Goal: Task Accomplishment & Management: Use online tool/utility

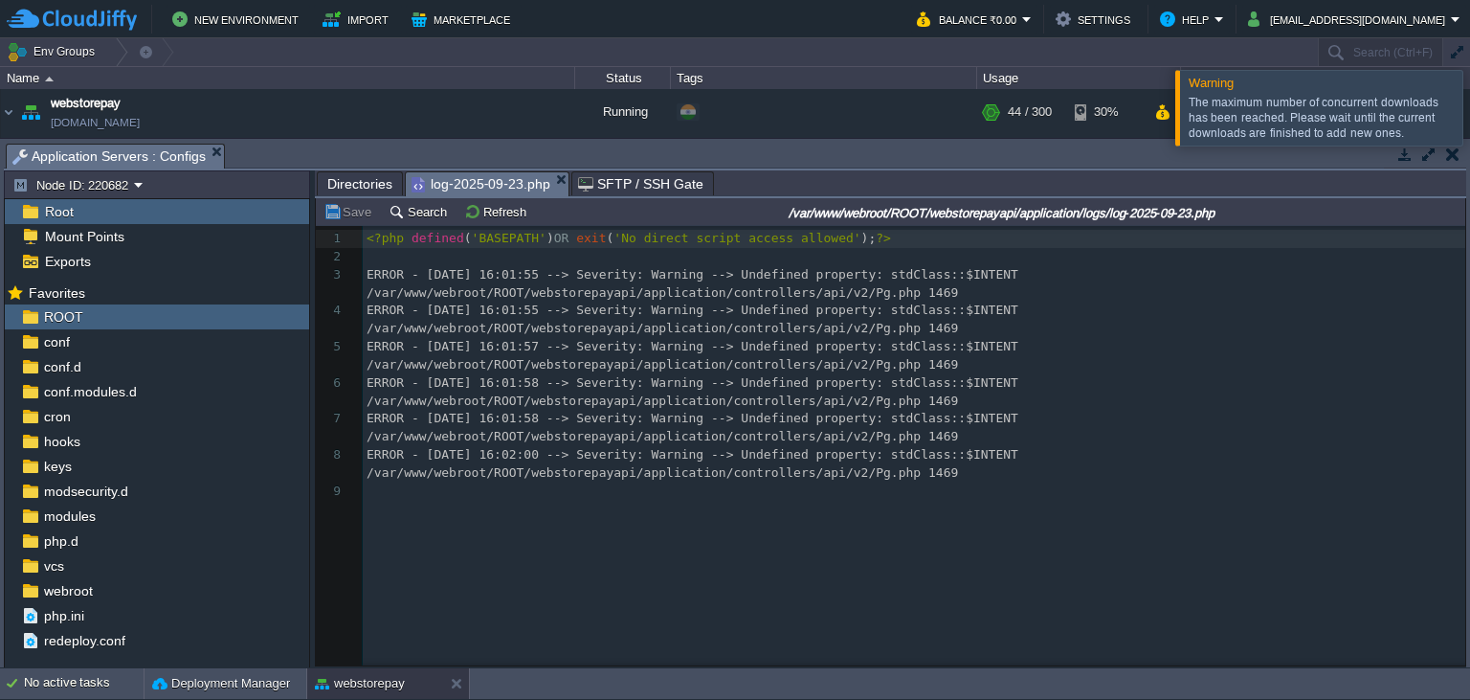
scroll to position [7, 0]
click at [358, 181] on span "Directories" at bounding box center [359, 183] width 65 height 23
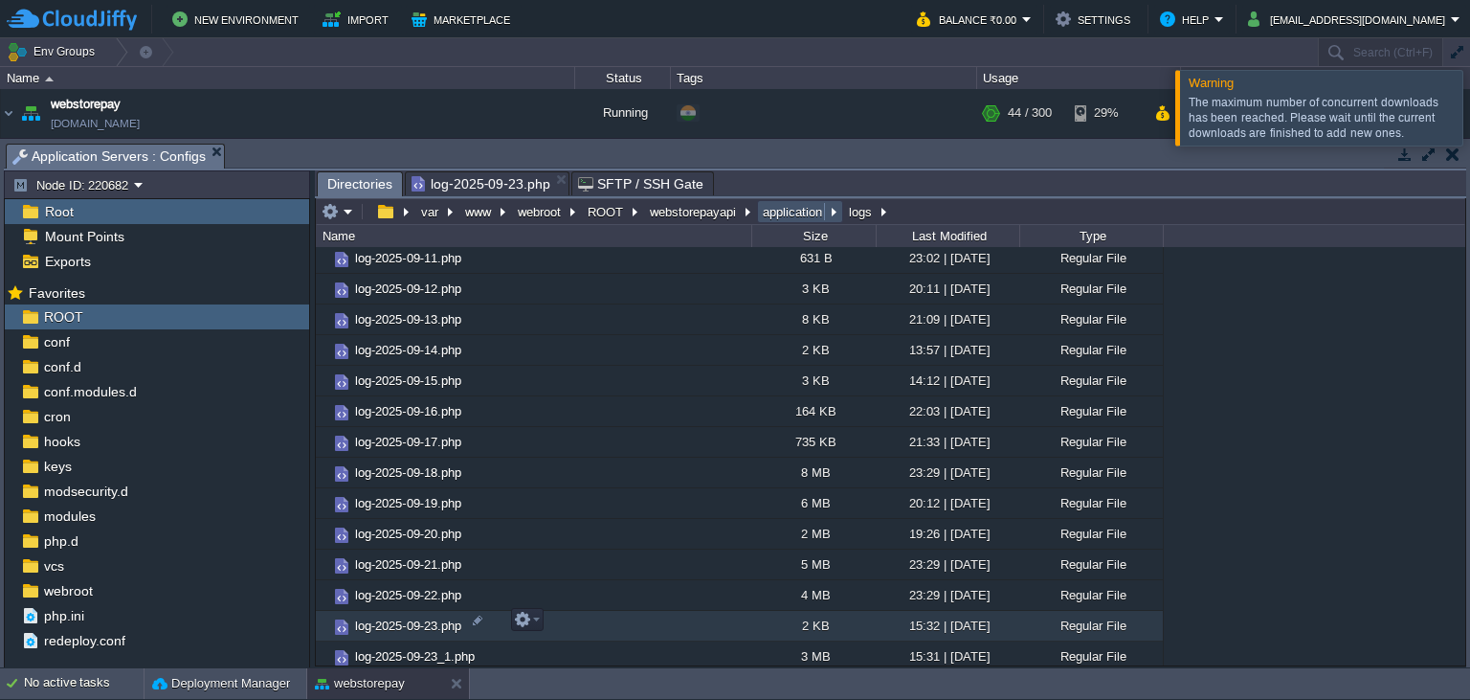
click at [782, 209] on button "application" at bounding box center [793, 211] width 67 height 17
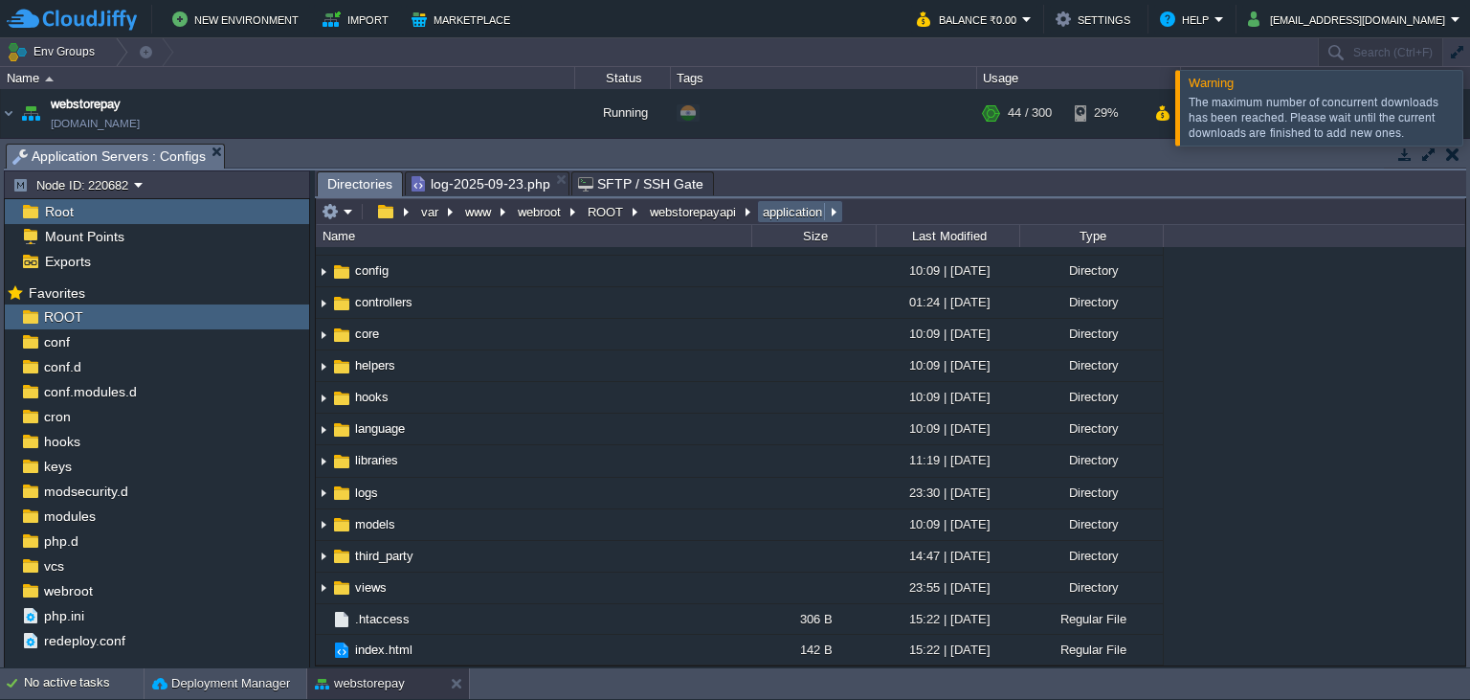
scroll to position [0, 0]
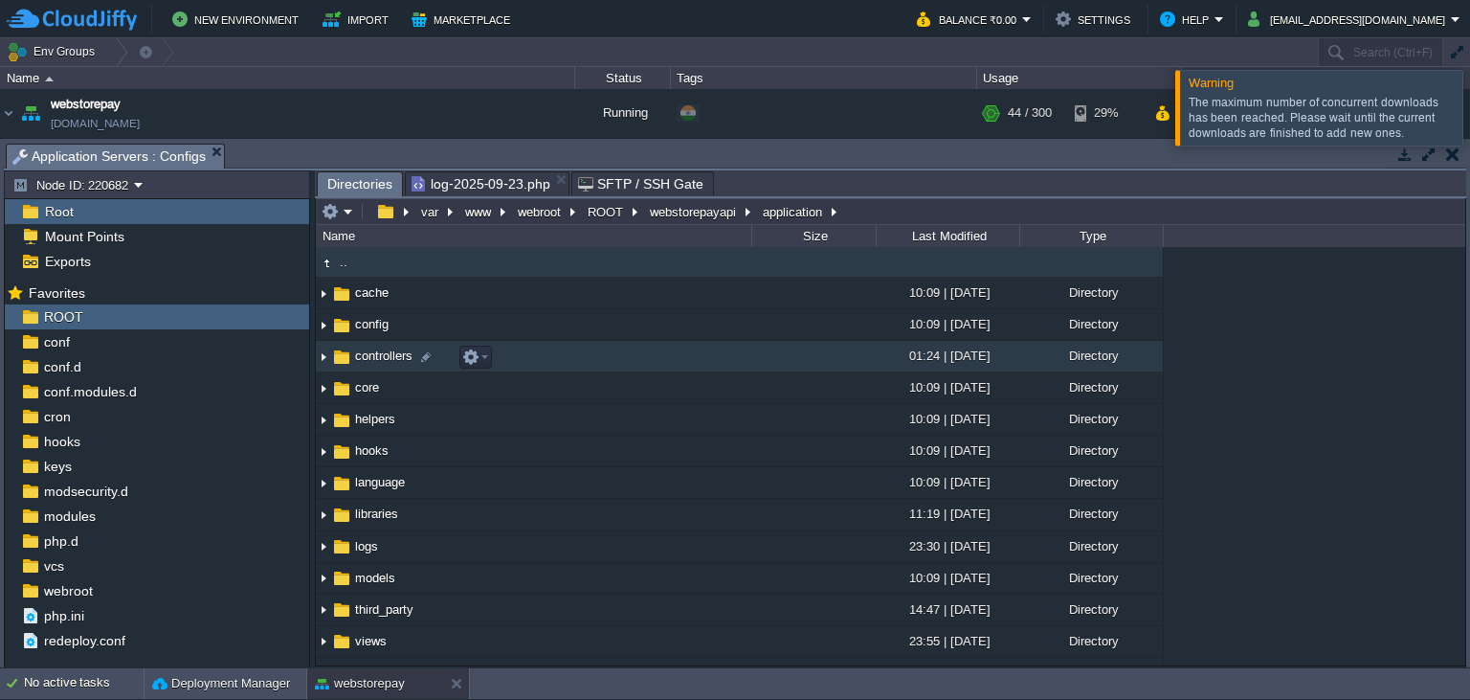
click at [392, 358] on span "controllers" at bounding box center [383, 355] width 63 height 16
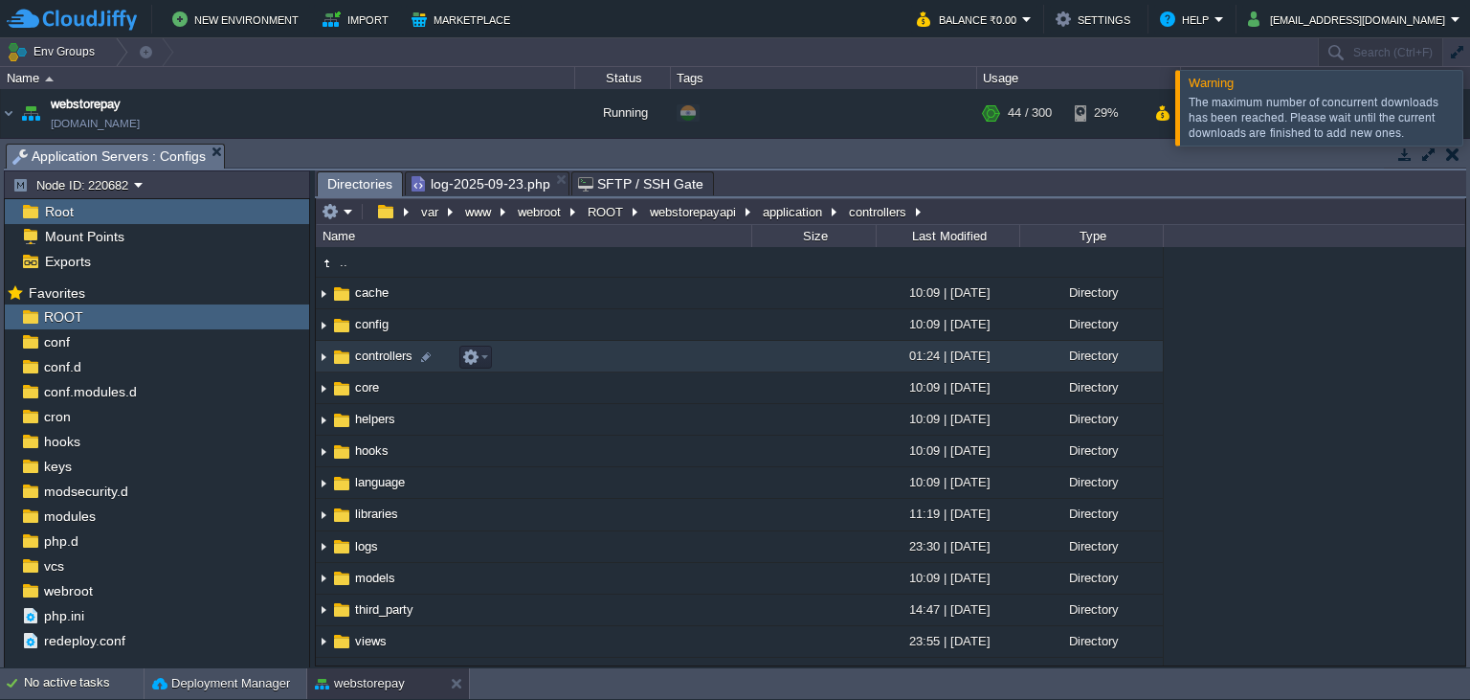
click at [392, 358] on span "controllers" at bounding box center [383, 355] width 63 height 16
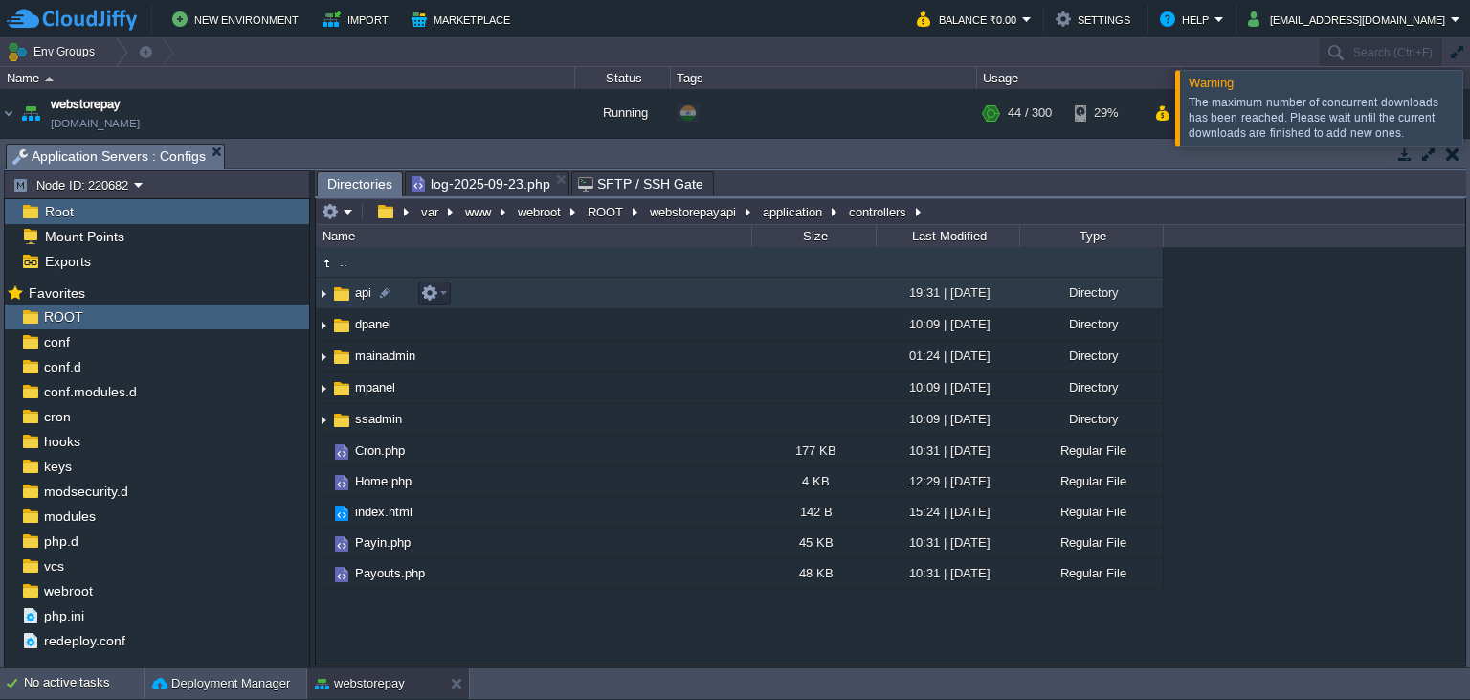
click at [355, 300] on span "api" at bounding box center [363, 292] width 22 height 16
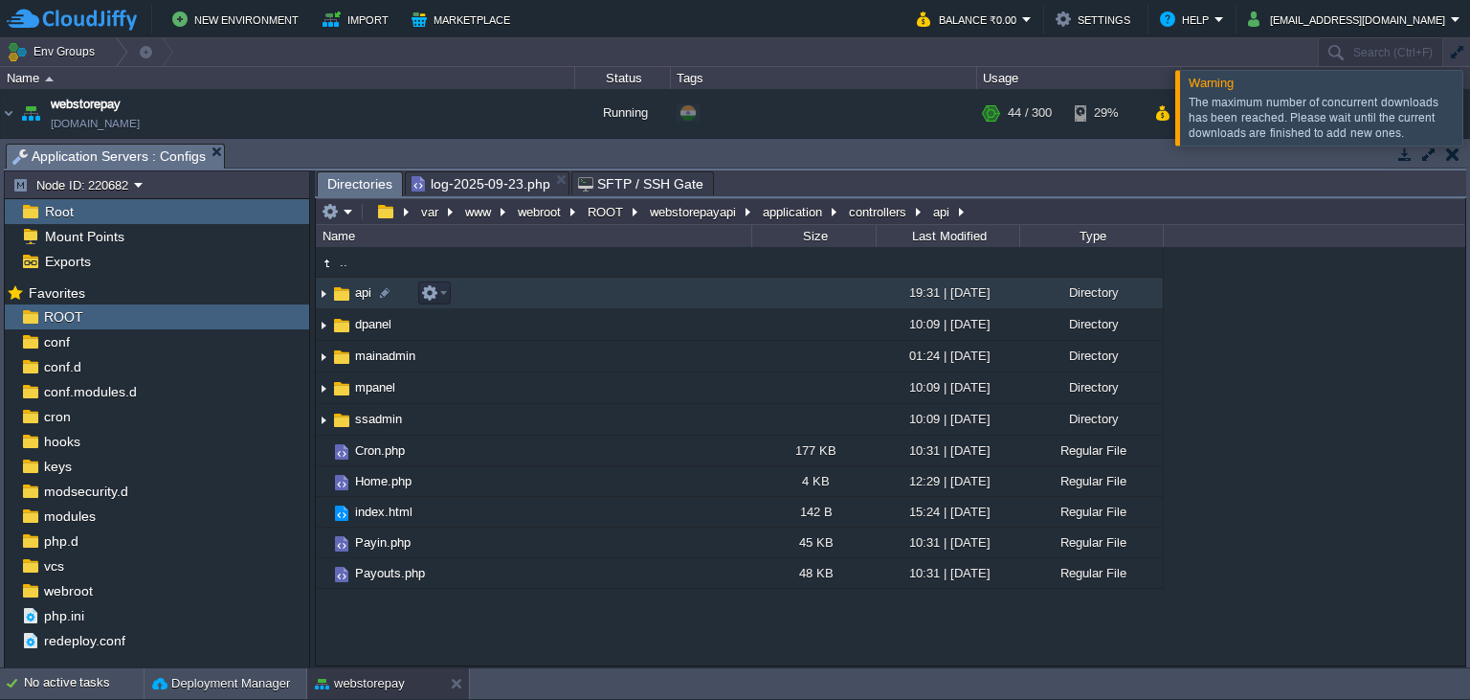
click at [355, 300] on span "api" at bounding box center [363, 292] width 22 height 16
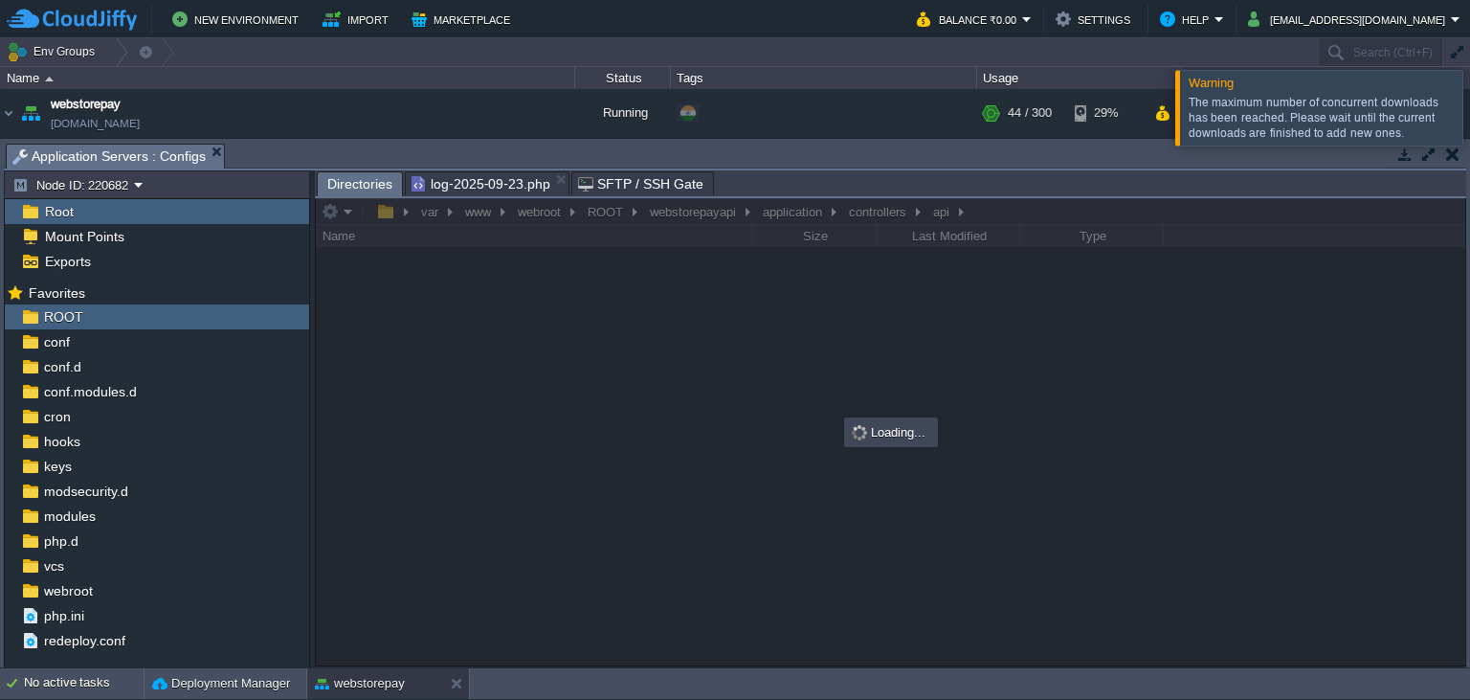
click at [1469, 115] on div at bounding box center [1493, 107] width 0 height 75
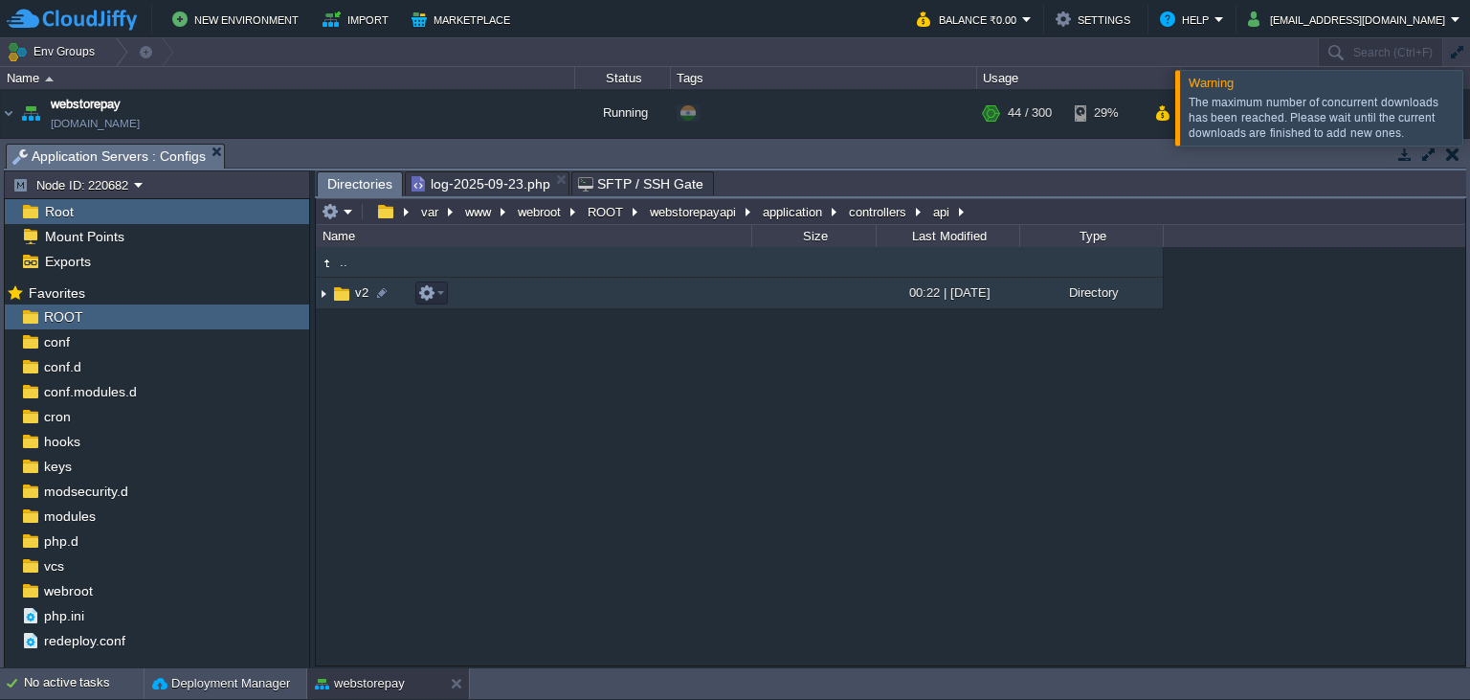
click at [343, 296] on img at bounding box center [341, 293] width 21 height 21
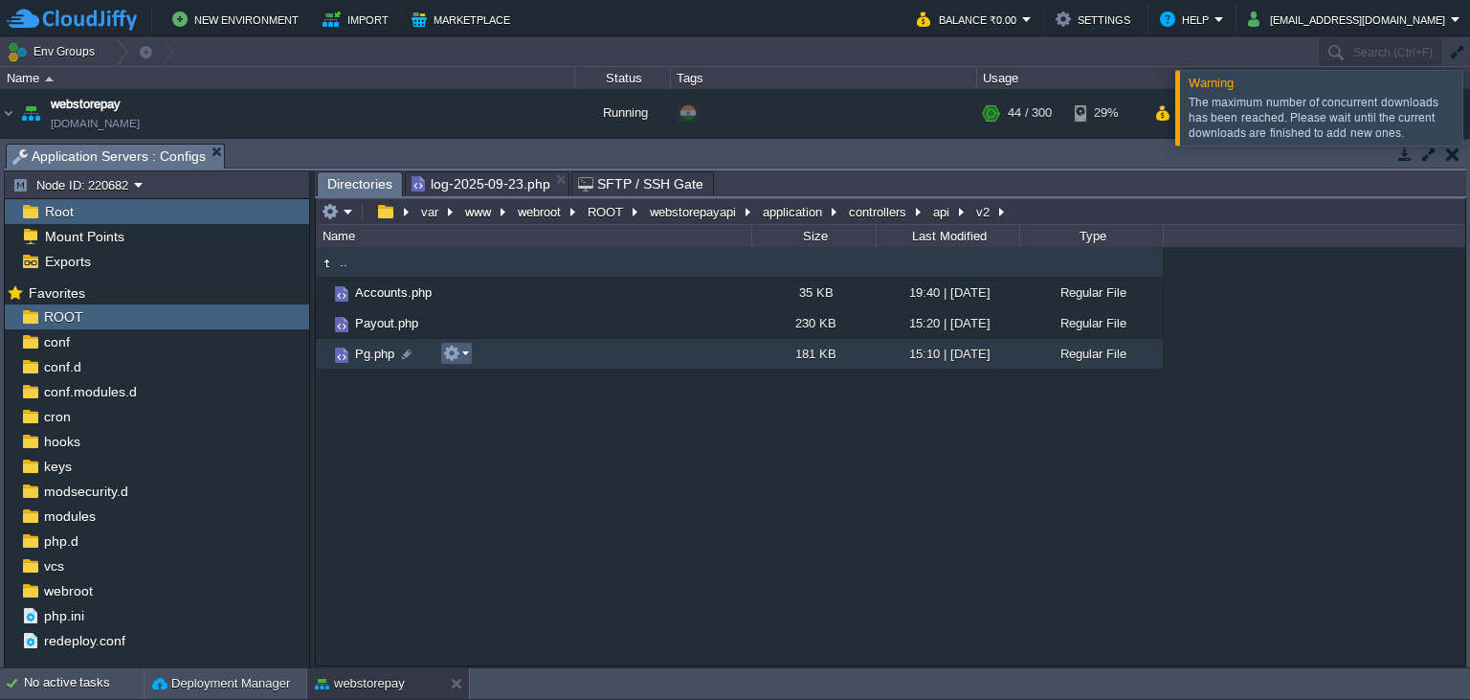
click at [462, 358] on em at bounding box center [456, 352] width 26 height 17
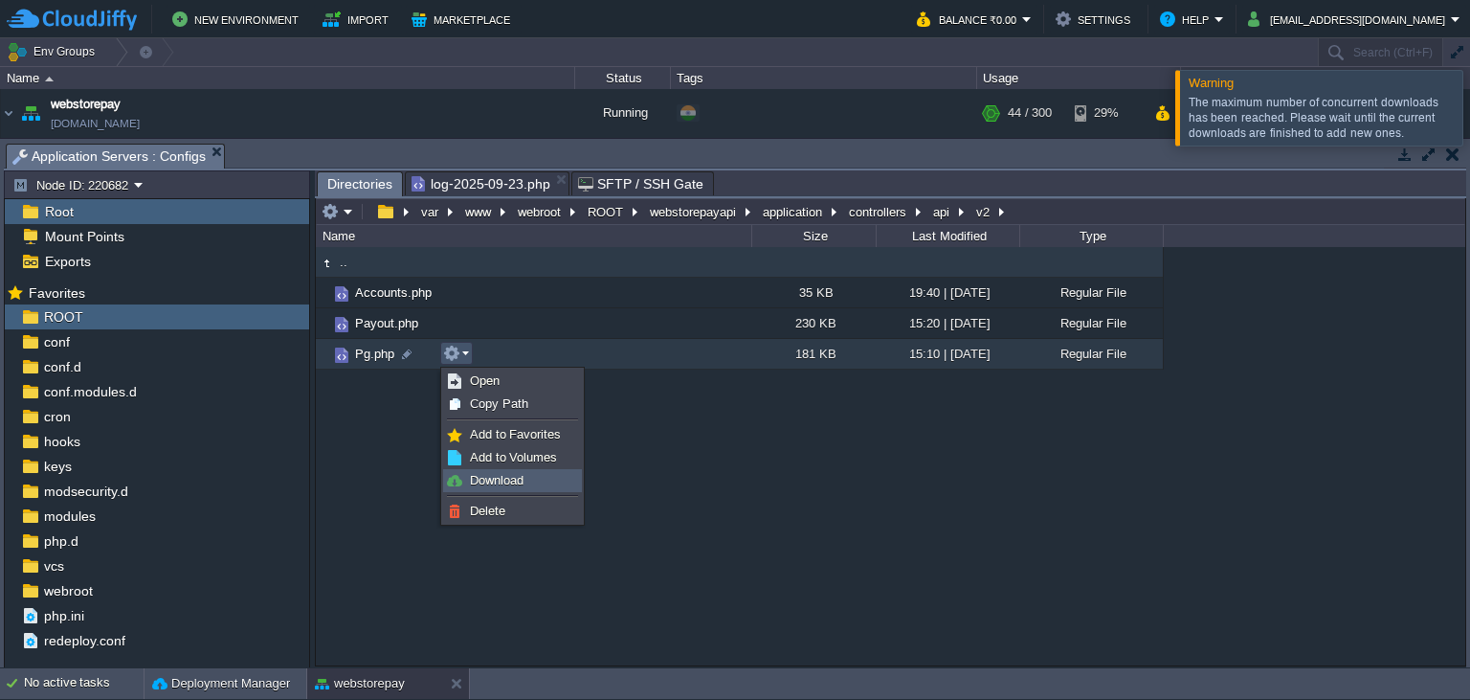
click at [498, 479] on span "Download" at bounding box center [497, 480] width 54 height 14
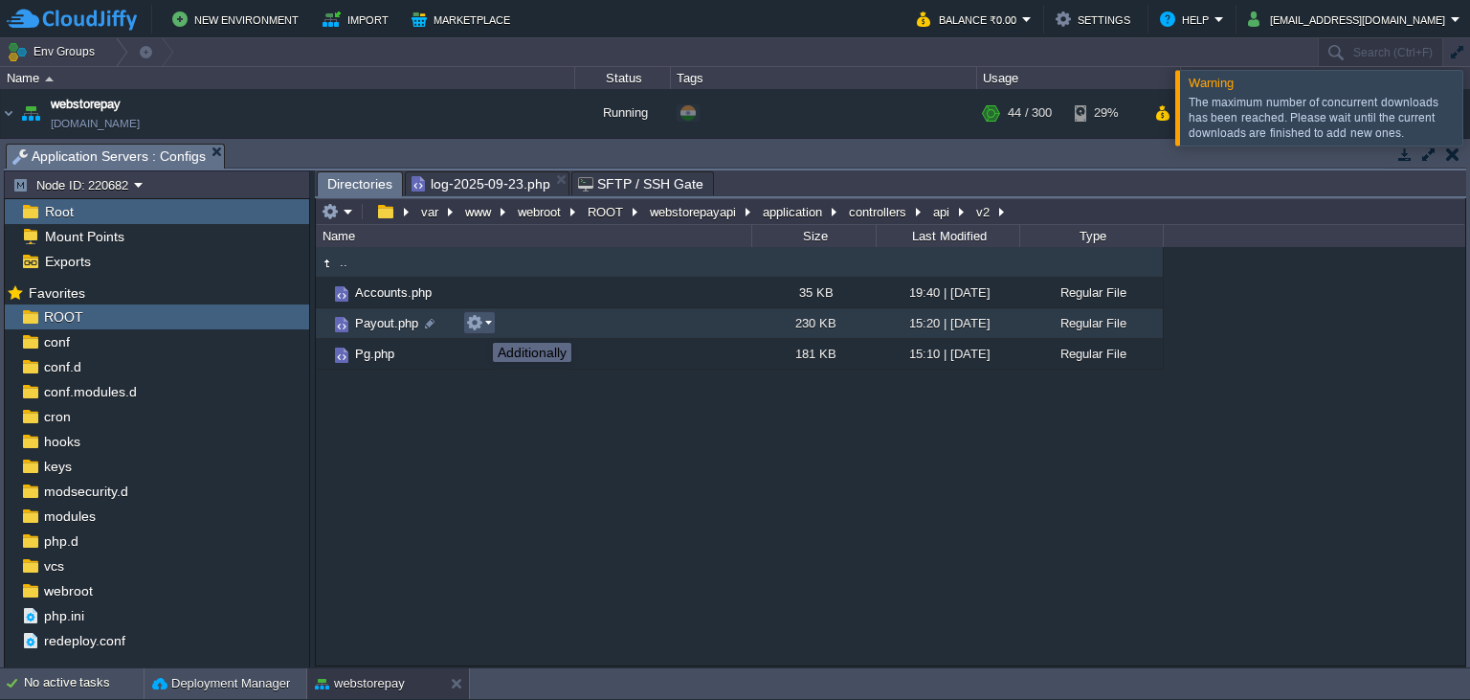
click at [478, 325] on button "button" at bounding box center [474, 322] width 17 height 17
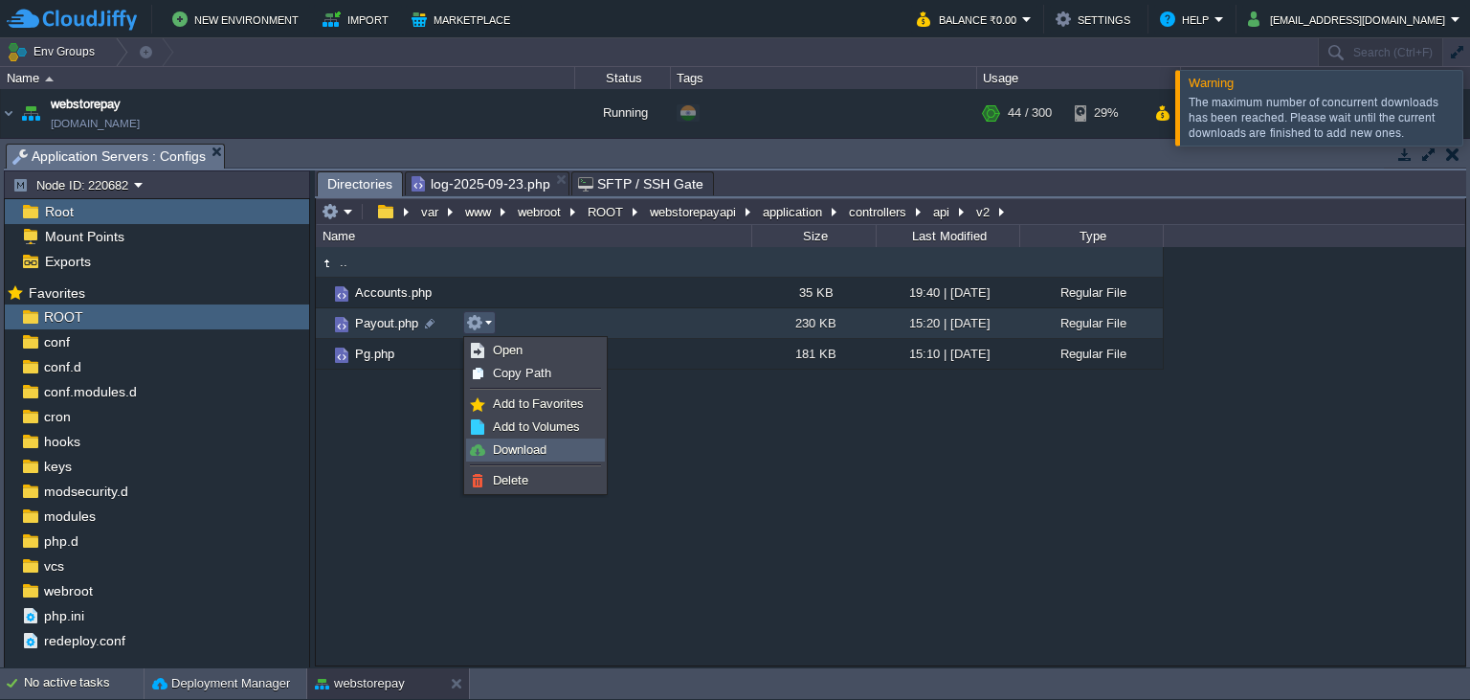
click at [501, 451] on span "Download" at bounding box center [520, 449] width 54 height 14
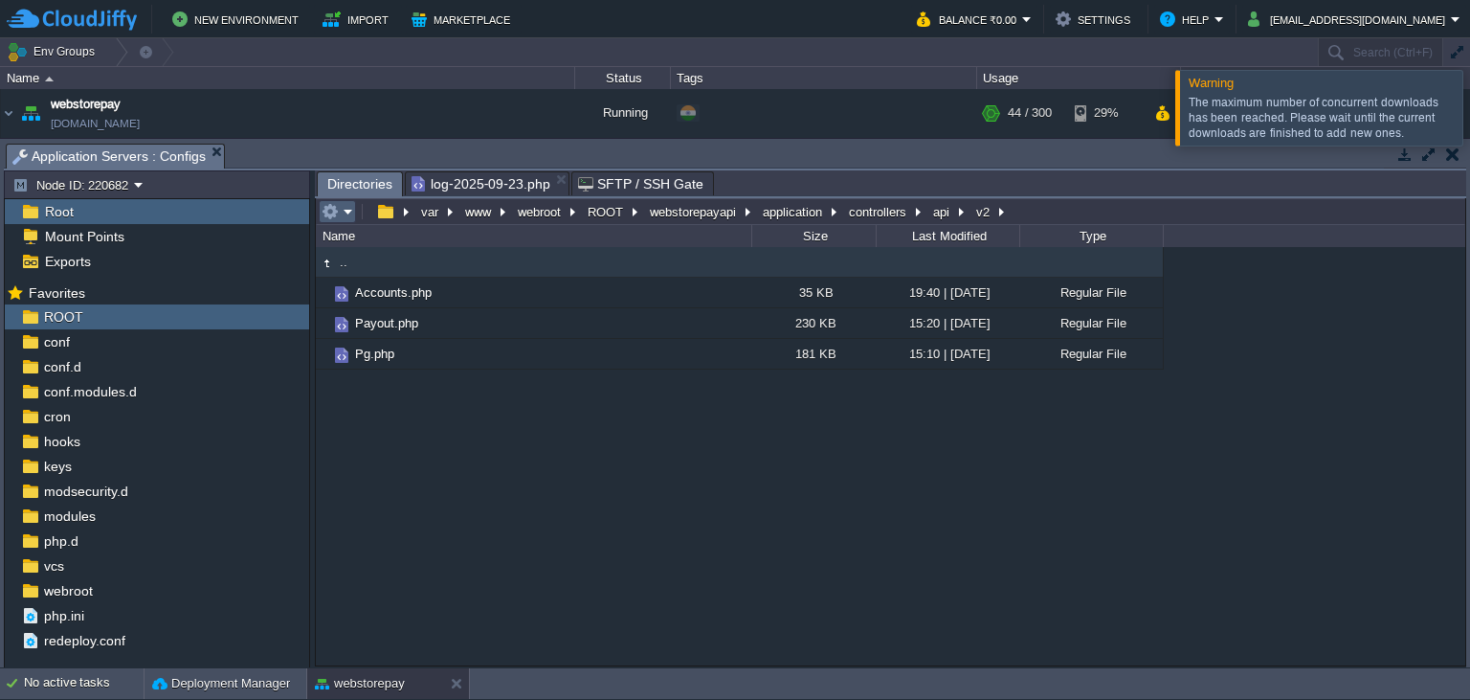
click at [343, 219] on em at bounding box center [338, 211] width 32 height 17
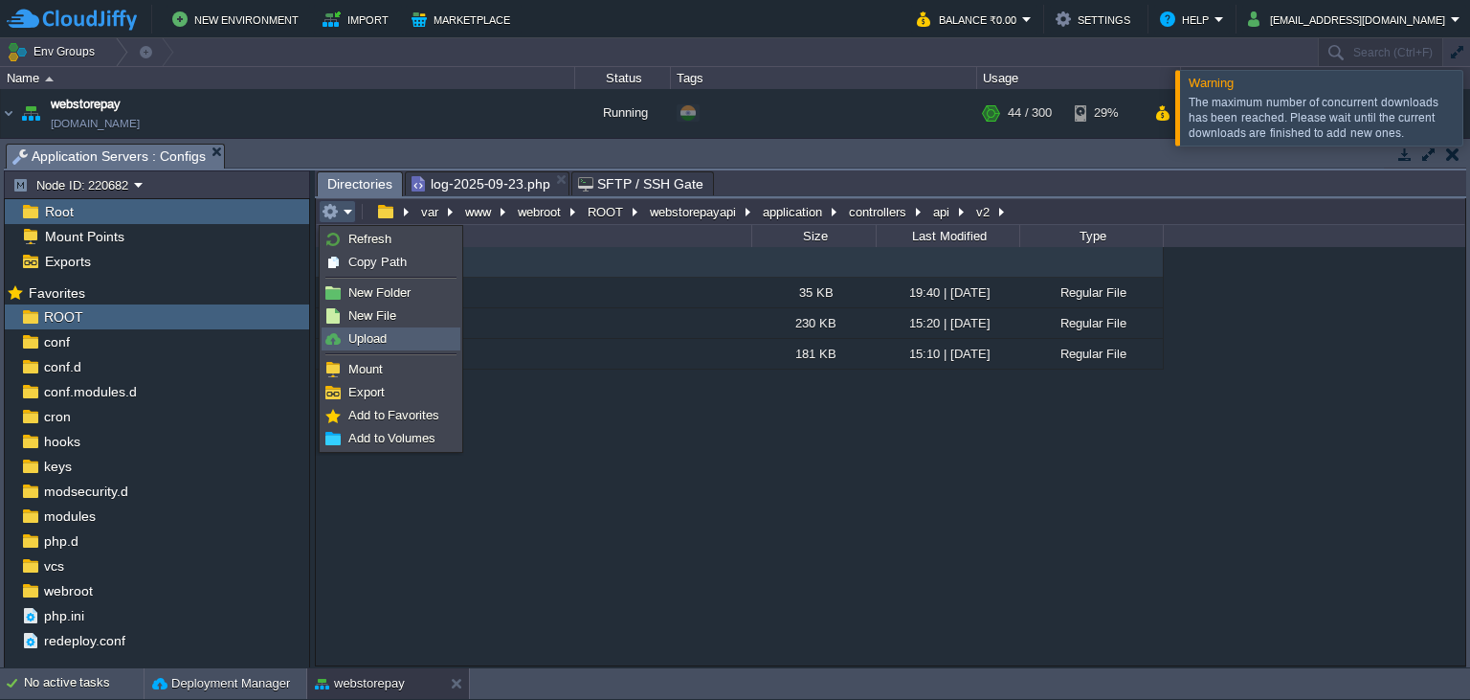
click at [376, 337] on span "Upload" at bounding box center [367, 338] width 38 height 14
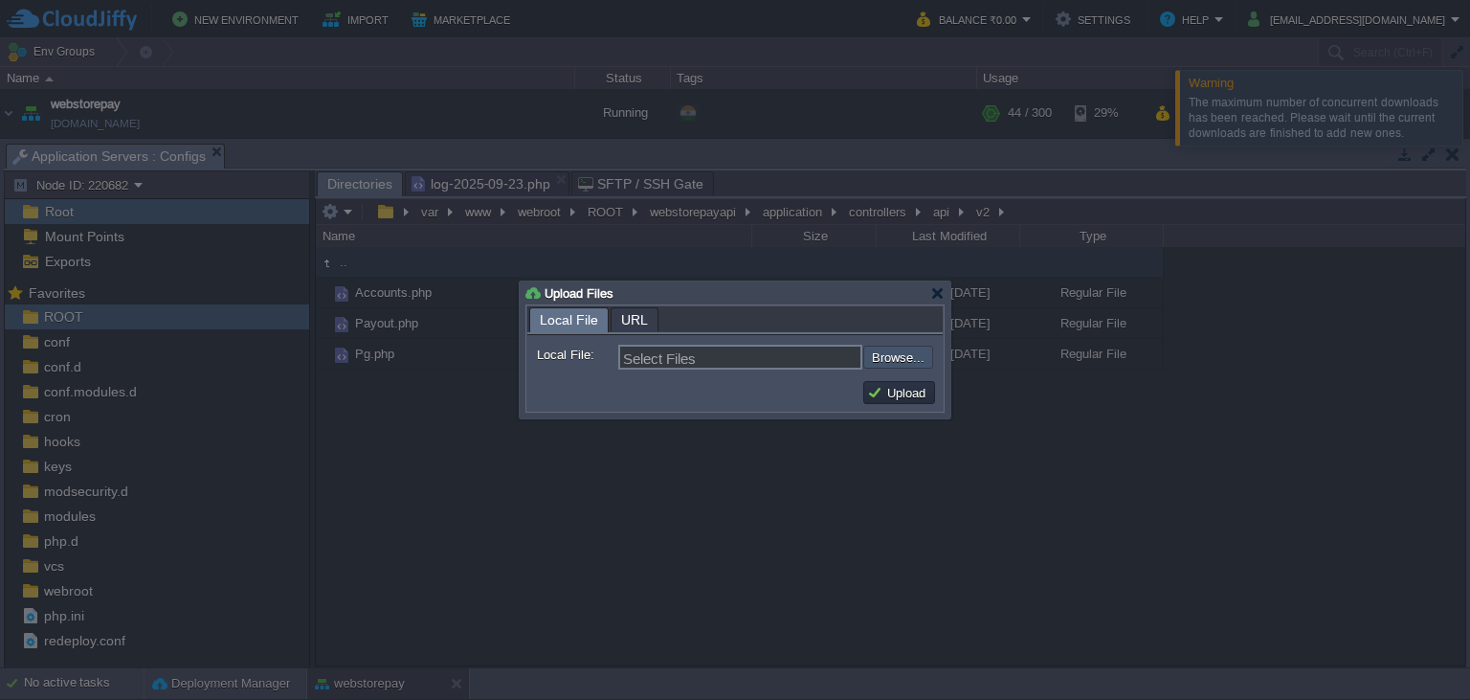
click at [915, 366] on input "file" at bounding box center [812, 356] width 242 height 23
type input "C:\fakepath\Payout.php"
type input "Payout.php, Pg.php"
click at [878, 386] on button "Upload" at bounding box center [899, 392] width 64 height 17
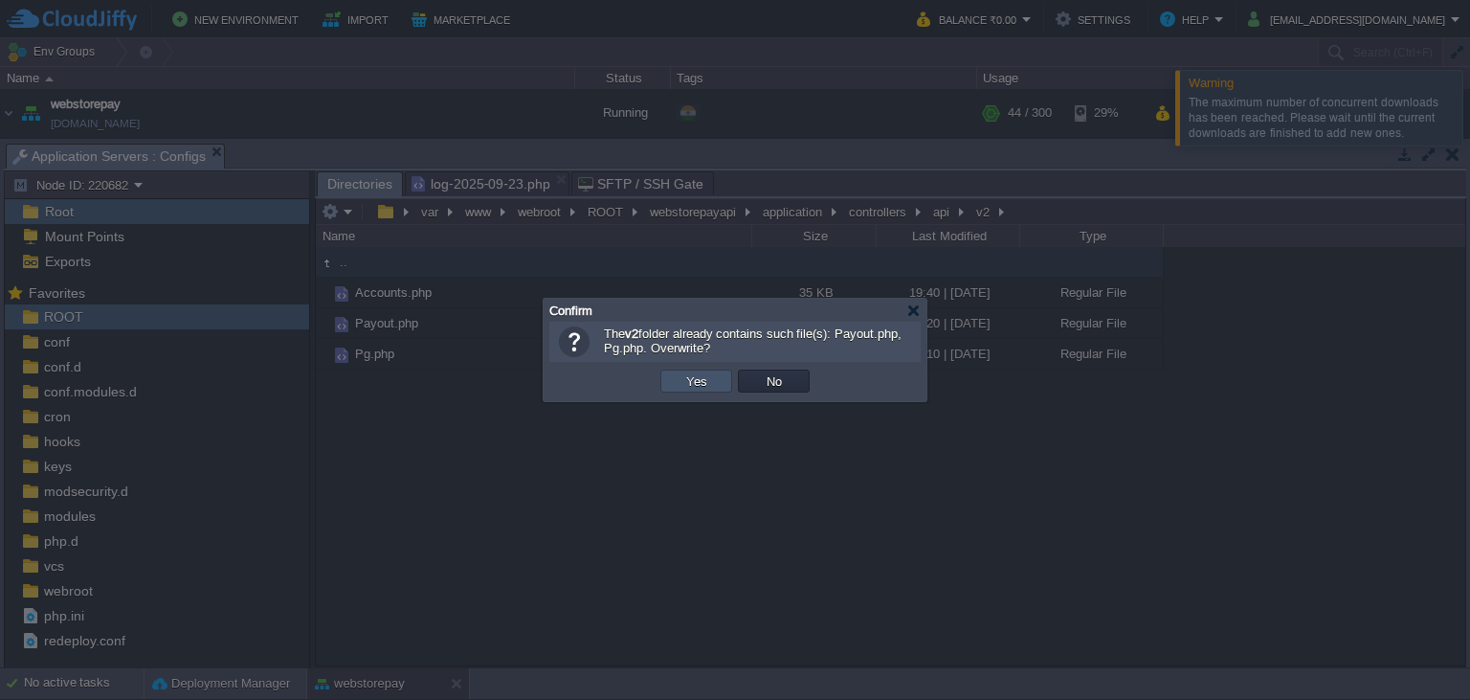
click at [690, 376] on button "Yes" at bounding box center [696, 380] width 33 height 17
